Goal: Communication & Community: Participate in discussion

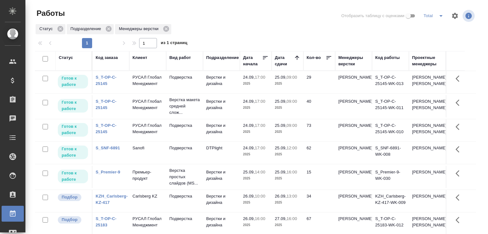
scroll to position [49, 0]
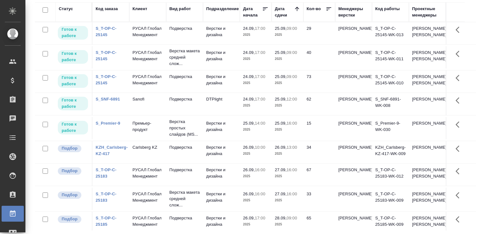
click at [475, 191] on div "Статус Код заказа Клиент Вид работ Подразделение Дата начала Дата сдачи Кол-во …" at bounding box center [258, 116] width 446 height 229
click at [478, 51] on div "Работы Отобразить таблицу с оценками Total Статус Подразделение Менеджеры верст…" at bounding box center [257, 92] width 453 height 283
click at [476, 46] on div "Работы Отобразить таблицу с оценками Total Статус Подразделение Менеджеры верст…" at bounding box center [257, 92] width 453 height 283
click at [477, 112] on div "Работы Отобразить таблицу с оценками Total Статус Подразделение Менеджеры верст…" at bounding box center [257, 92] width 453 height 283
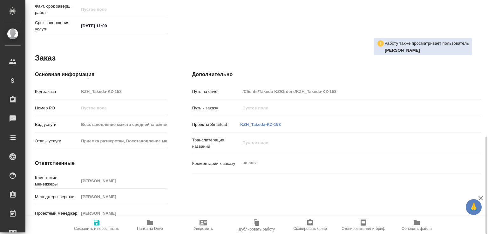
scroll to position [193, 0]
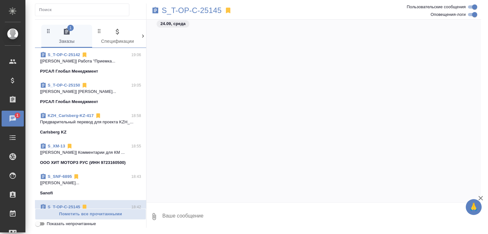
scroll to position [2590, 0]
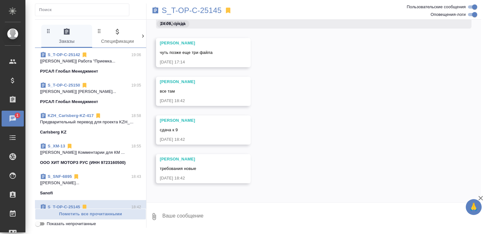
click at [178, 211] on textarea at bounding box center [321, 217] width 319 height 22
type textarea "хорошо"
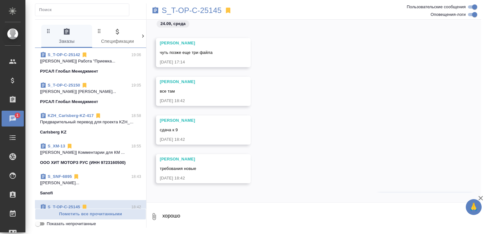
scroll to position [2621, 0]
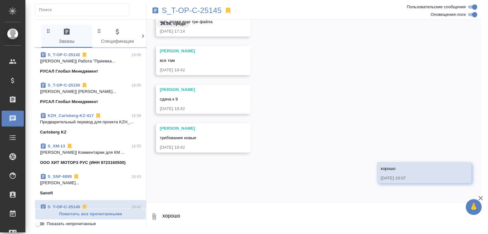
click at [81, 223] on span "Показать непрочитанные" at bounding box center [71, 224] width 49 height 6
click at [49, 223] on input "Показать непрочитанные" at bounding box center [37, 224] width 23 height 8
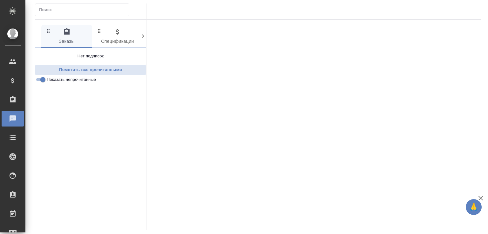
click at [91, 82] on span "Показать непрочитанные" at bounding box center [71, 80] width 49 height 6
click at [54, 82] on input "Показать непрочитанные" at bounding box center [42, 80] width 23 height 8
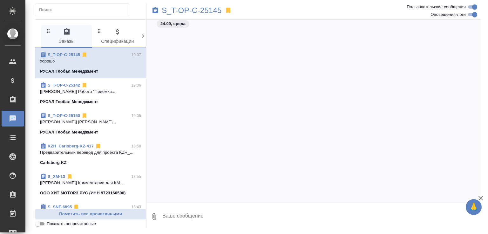
scroll to position [6682, 0]
